Goal: Transaction & Acquisition: Purchase product/service

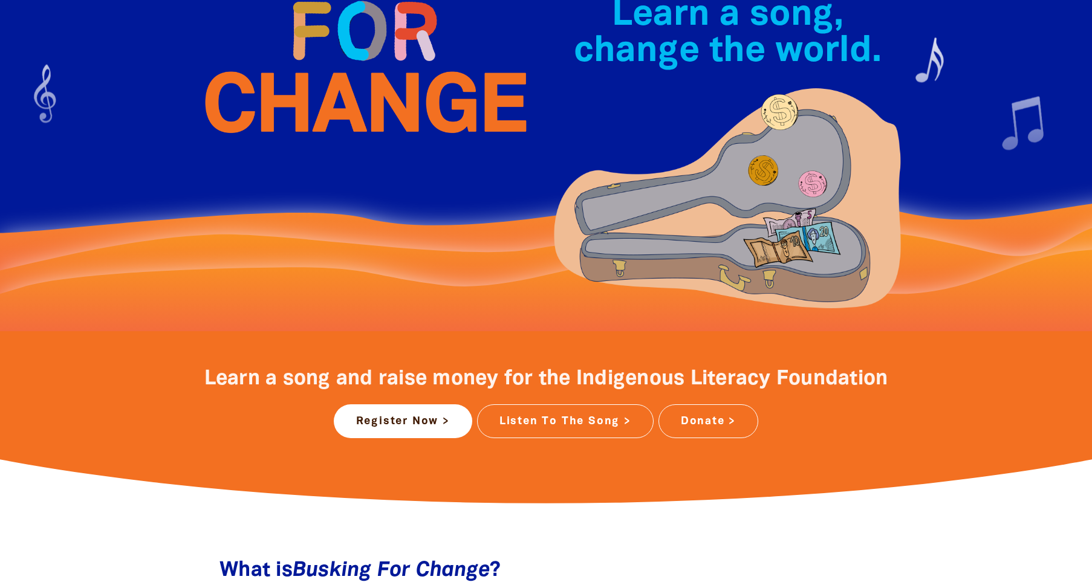
scroll to position [185, 0]
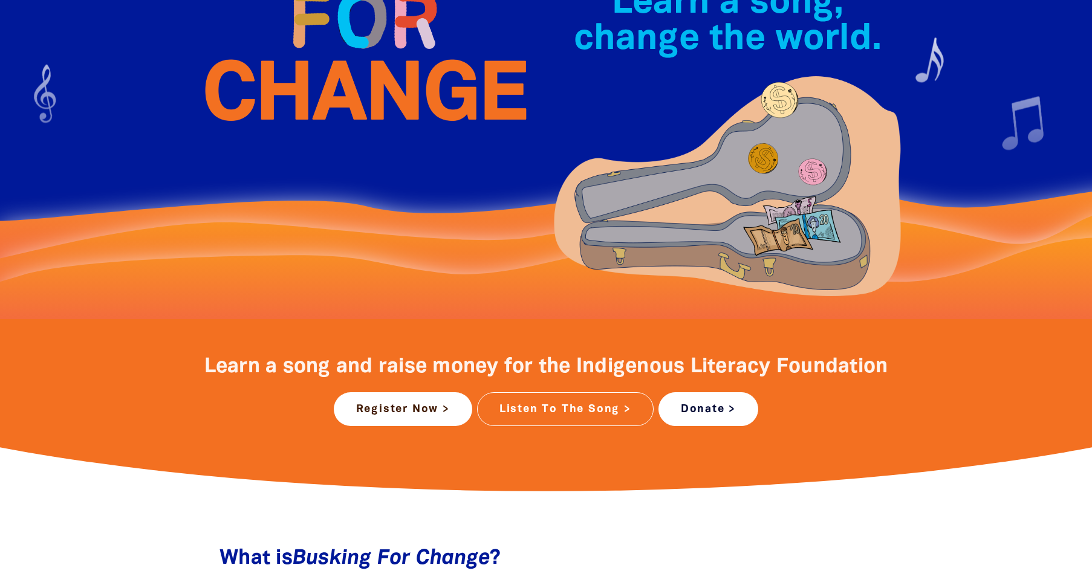
click at [692, 404] on link "Donate >" at bounding box center [708, 409] width 100 height 34
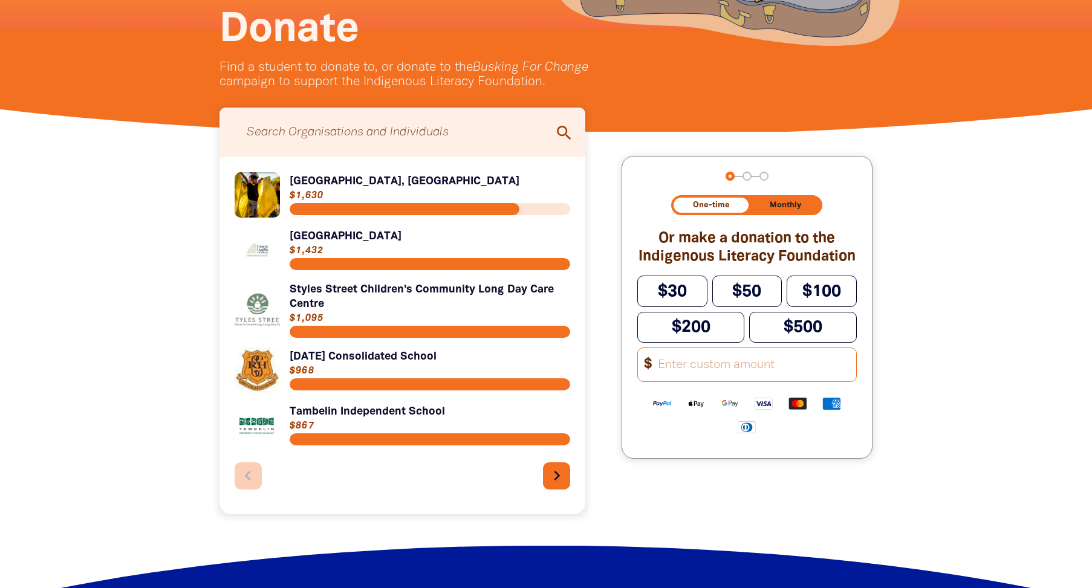
scroll to position [293, 0]
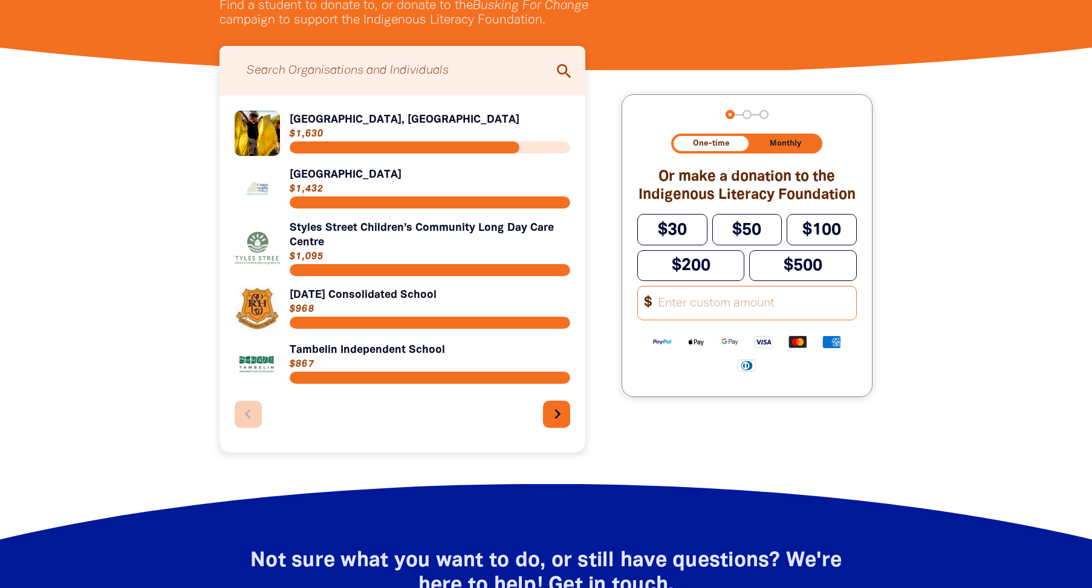
click at [557, 415] on icon "chevron_right" at bounding box center [557, 413] width 19 height 19
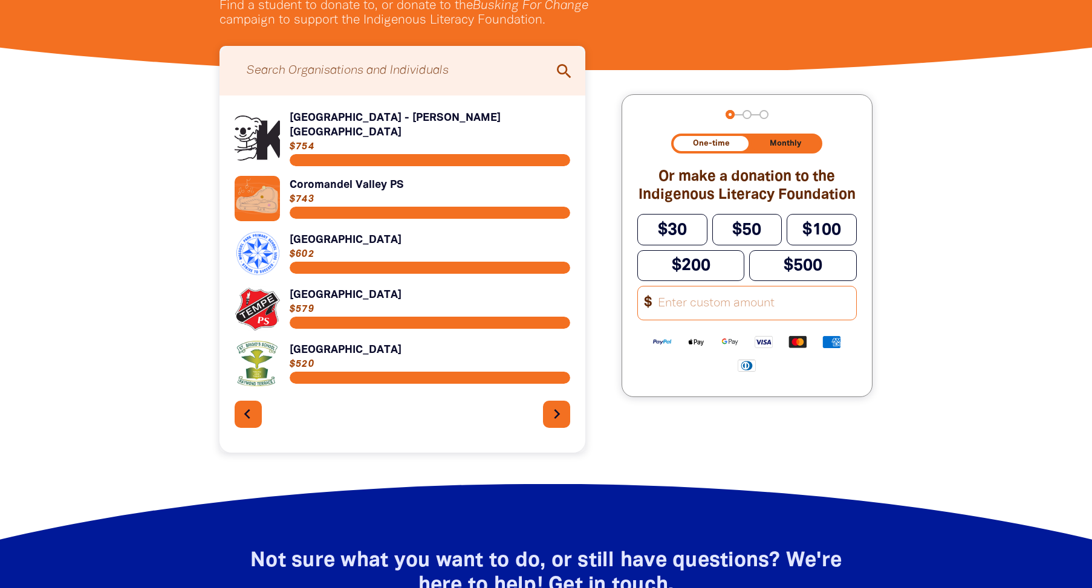
click at [250, 408] on icon "chevron_left" at bounding box center [247, 413] width 19 height 19
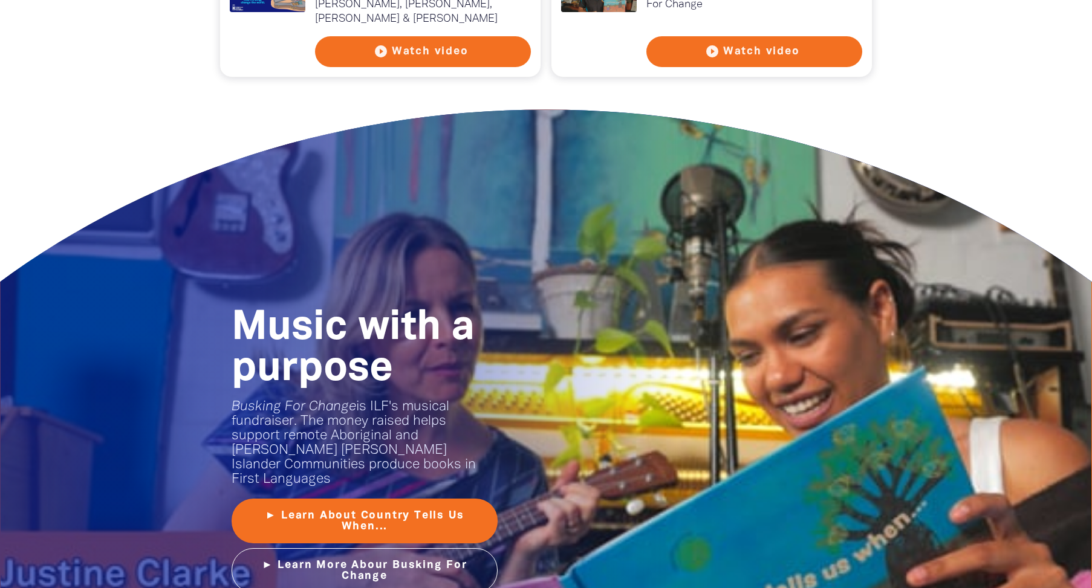
scroll to position [1420, 0]
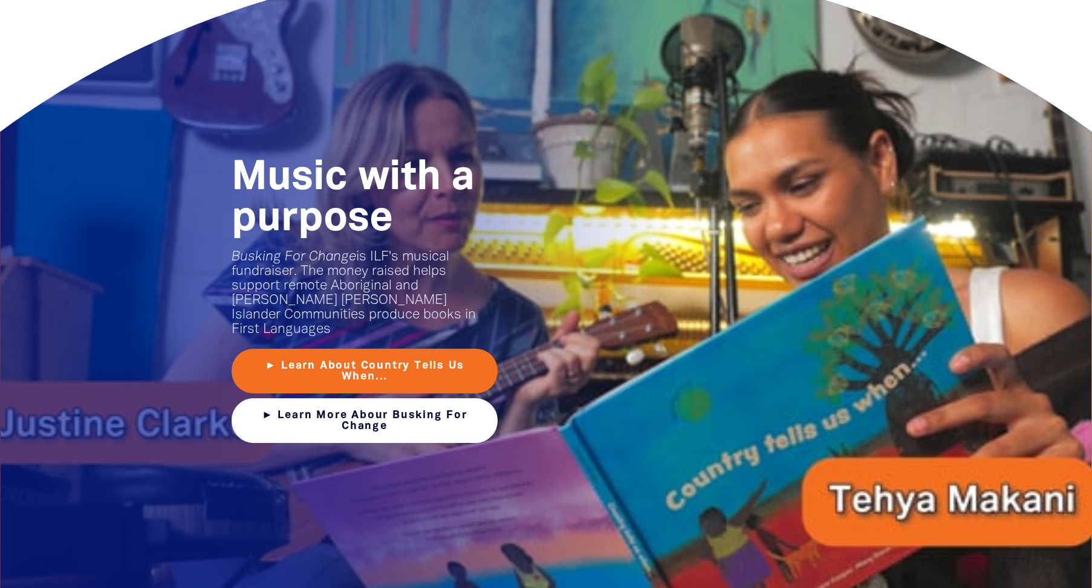
click at [400, 400] on link "► Learn More Abour Busking For Change" at bounding box center [365, 420] width 266 height 45
